Goal: Answer question/provide support

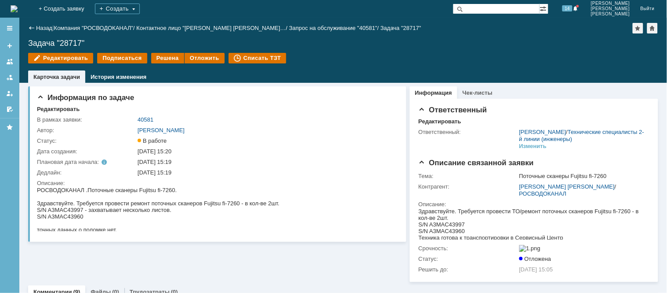
click at [125, 261] on div "Информация по задаче Редактировать В рамках заявки: 40581 Автор: [PERSON_NAME]:…" at bounding box center [217, 182] width 378 height 199
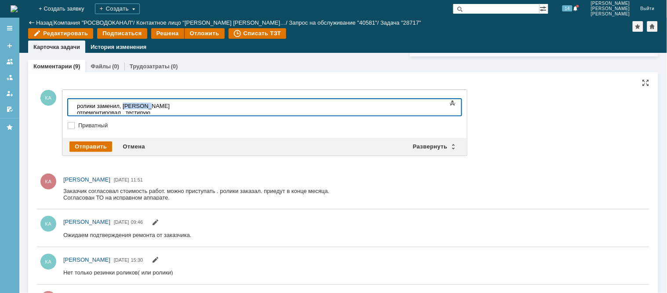
drag, startPoint x: 132, startPoint y: 102, endPoint x: 124, endPoint y: 106, distance: 8.3
click at [124, 106] on div "ролики заменил, конектор отремонтировал . тестирую" at bounding box center [139, 108] width 125 height 13
click at [130, 106] on div "ролики заменил, конектор отремонтировал . тестирую" at bounding box center [139, 108] width 125 height 13
click at [128, 105] on div "ролики заменил, конектор отремонтировал . тестирую" at bounding box center [139, 108] width 125 height 13
click at [187, 105] on div "ролики заменил, канектор отремонтировал . тестирую" at bounding box center [139, 108] width 125 height 13
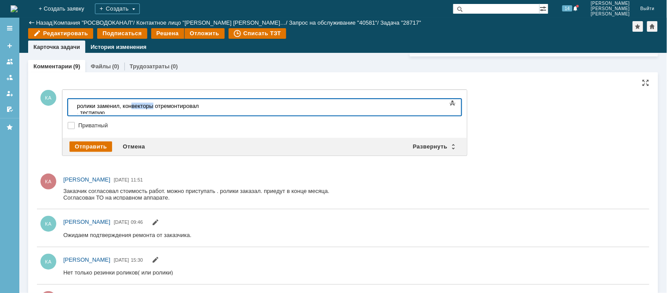
drag, startPoint x: 154, startPoint y: 104, endPoint x: 133, endPoint y: 104, distance: 20.2
click at [133, 104] on div "ролики заменил, конвекторы отремонтировал . тестирую" at bounding box center [139, 108] width 125 height 13
click at [87, 146] on div "Отправить" at bounding box center [91, 146] width 43 height 11
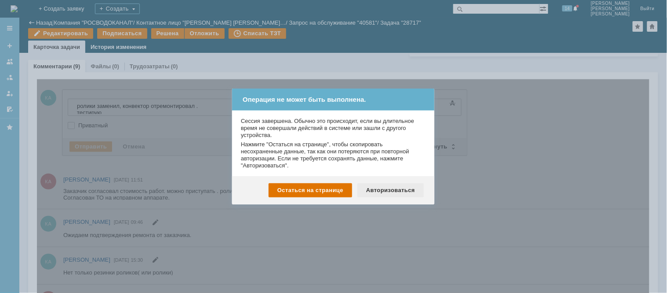
drag, startPoint x: 401, startPoint y: 188, endPoint x: 395, endPoint y: 195, distance: 9.3
click at [395, 195] on div "Авторизоваться" at bounding box center [391, 190] width 66 height 14
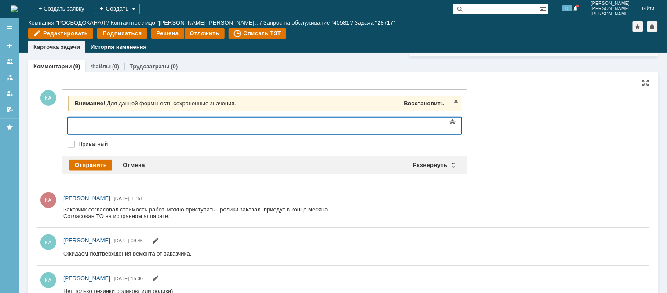
click at [409, 105] on span "Восстановить" at bounding box center [424, 103] width 40 height 7
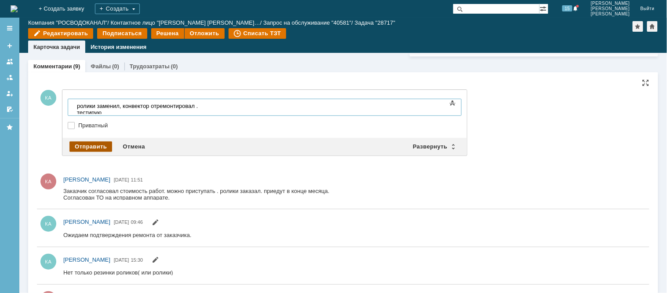
click at [85, 149] on div "Отправить" at bounding box center [91, 146] width 43 height 11
